Goal: Information Seeking & Learning: Find specific fact

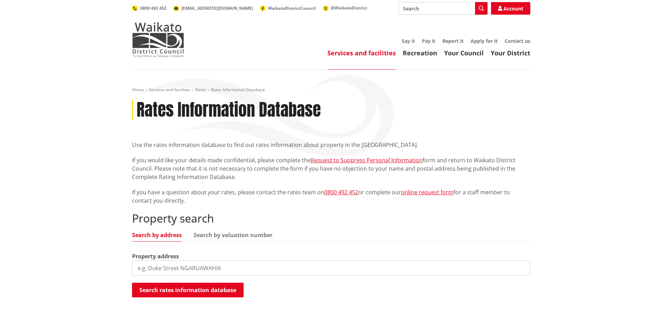
click at [190, 267] on input "search" at bounding box center [331, 267] width 399 height 15
type input "4 Blunt"
click at [153, 285] on button "Search rates information database" at bounding box center [188, 289] width 112 height 15
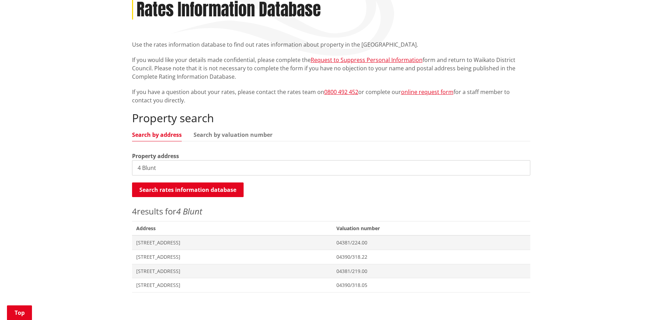
scroll to position [104, 0]
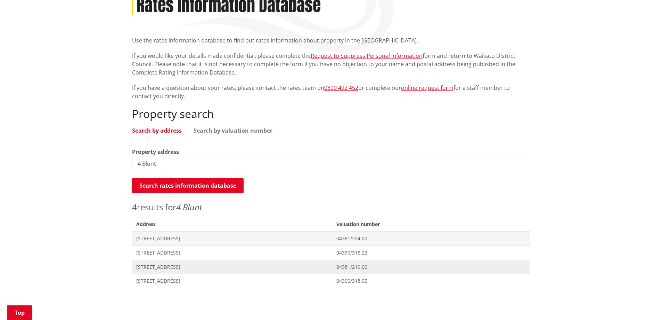
click at [155, 266] on span "[STREET_ADDRESS]" at bounding box center [232, 266] width 192 height 7
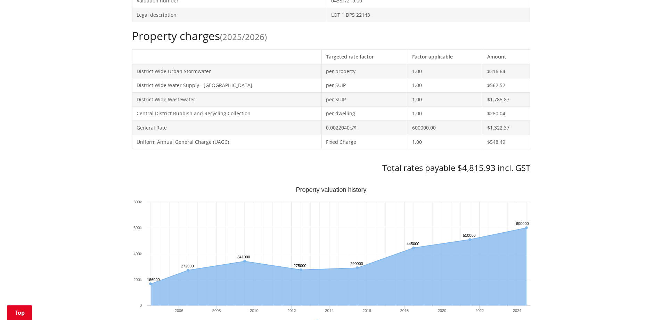
scroll to position [278, 0]
